Goal: Task Accomplishment & Management: Complete application form

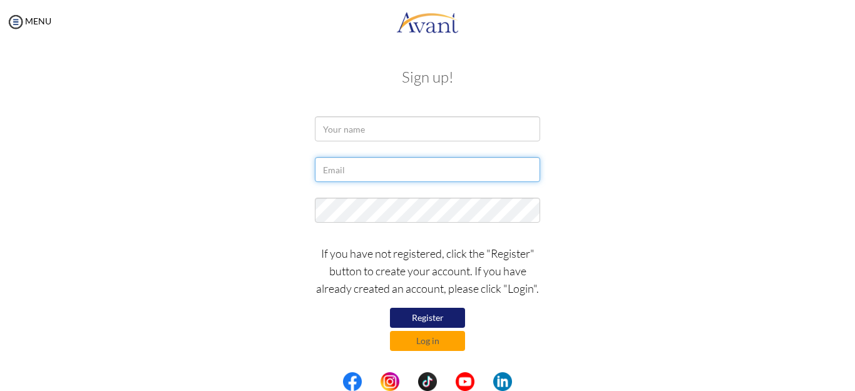
type input "[EMAIL_ADDRESS][DOMAIN_NAME]"
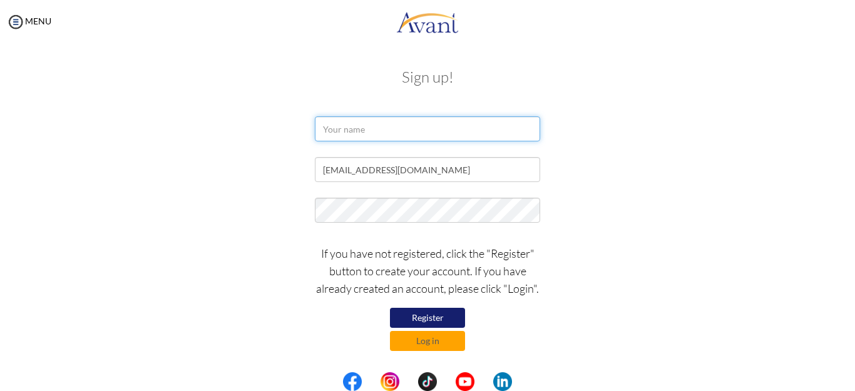
click at [399, 132] on input "text" at bounding box center [427, 128] width 225 height 25
type input "n"
type input "[PERSON_NAME]"
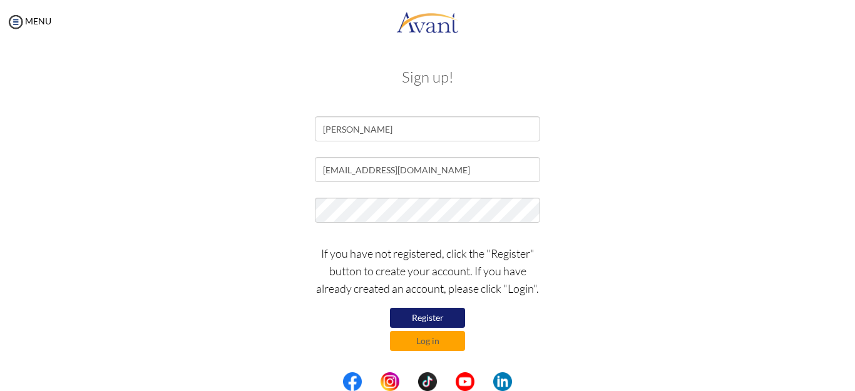
click at [420, 315] on button "Register" at bounding box center [427, 318] width 75 height 20
click at [330, 170] on input "[EMAIL_ADDRESS][DOMAIN_NAME]" at bounding box center [427, 169] width 225 height 25
type input "[EMAIL_ADDRESS][DOMAIN_NAME]"
click at [424, 317] on button "Register" at bounding box center [427, 318] width 75 height 20
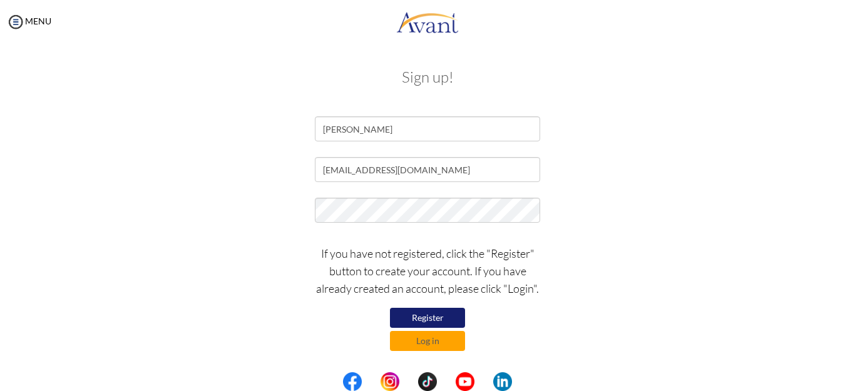
click at [424, 316] on button "Register" at bounding box center [427, 318] width 75 height 20
click at [12, 23] on img at bounding box center [15, 22] width 19 height 19
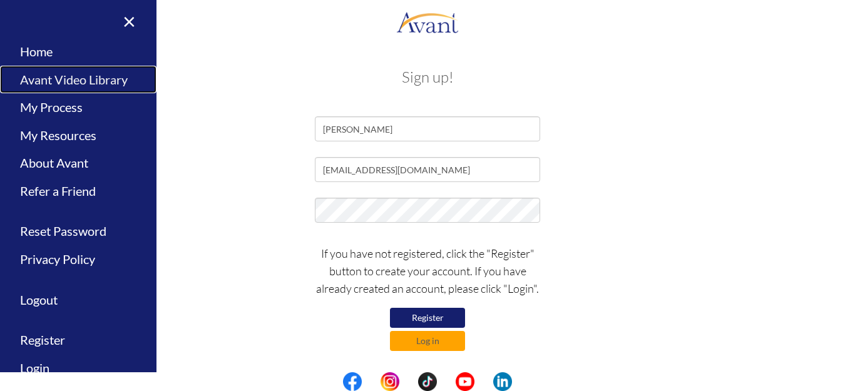
click at [76, 80] on link "Avant Video Library" at bounding box center [78, 80] width 157 height 28
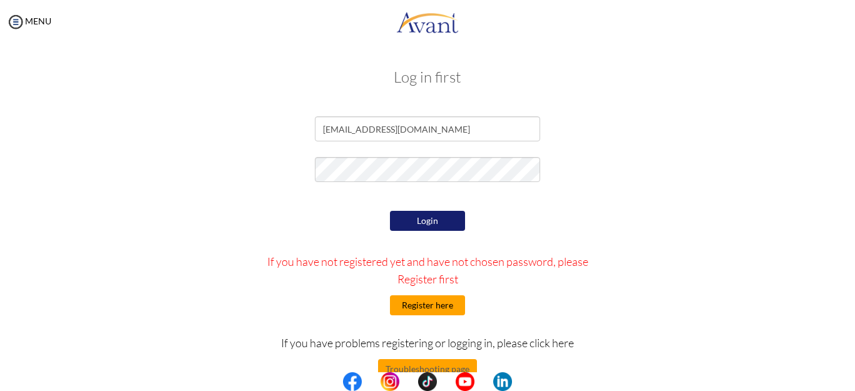
click at [423, 304] on button "Register here" at bounding box center [427, 305] width 75 height 20
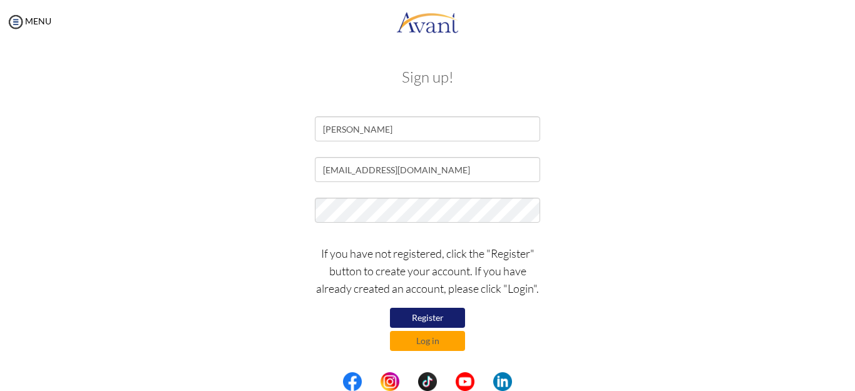
click at [421, 314] on button "Register" at bounding box center [427, 318] width 75 height 20
